Goal: Information Seeking & Learning: Check status

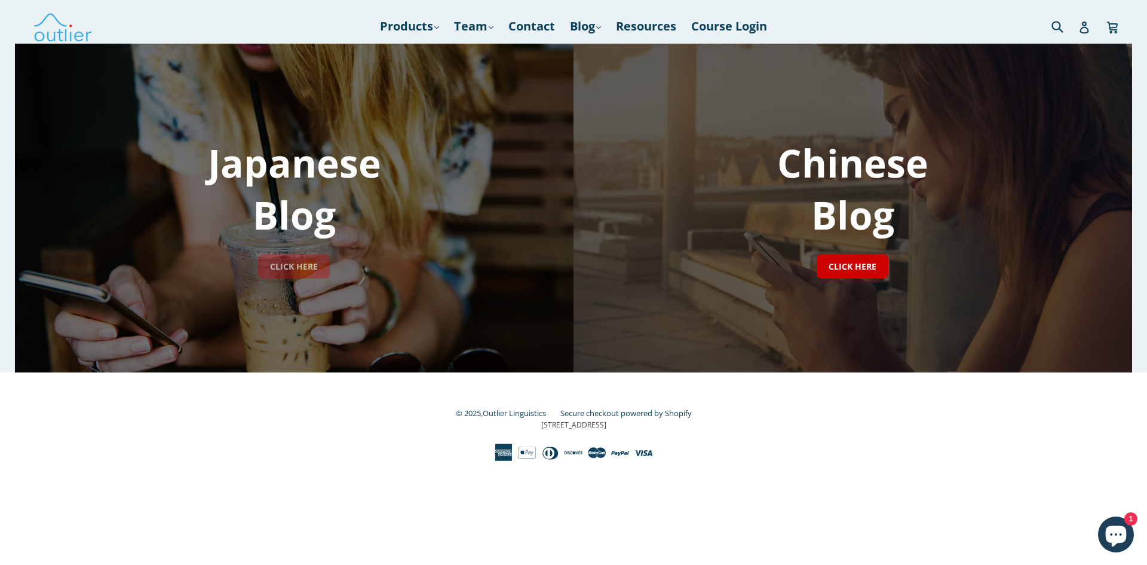
click at [306, 266] on link "CLICK HERE" at bounding box center [294, 266] width 72 height 24
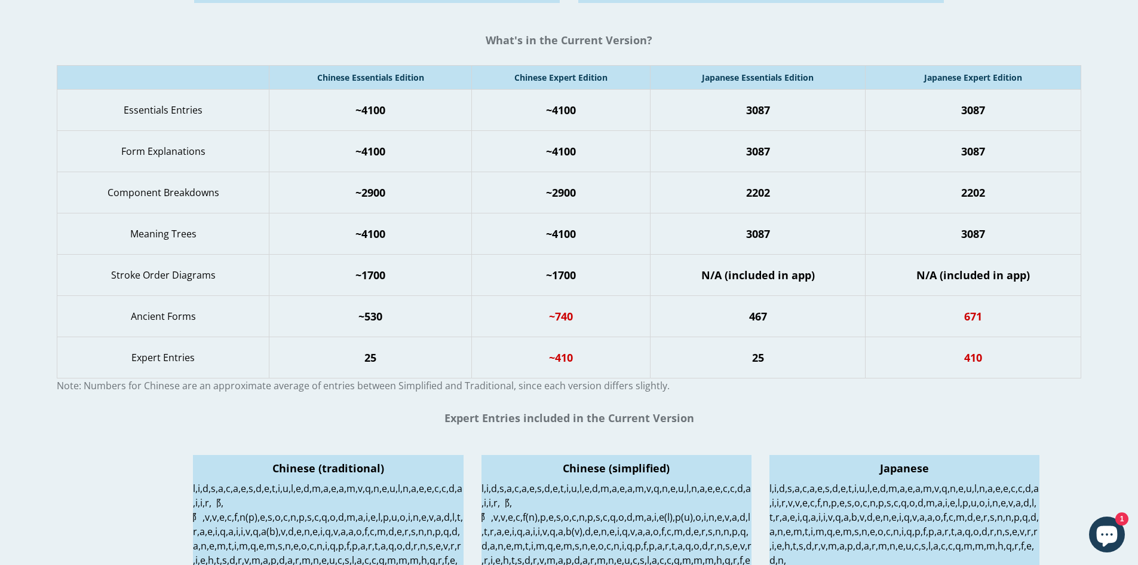
scroll to position [256, 0]
